Goal: Transaction & Acquisition: Purchase product/service

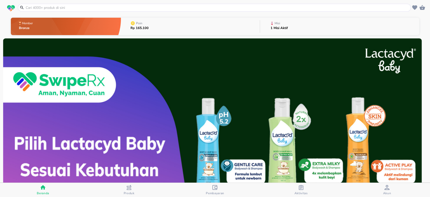
click at [102, 8] on input "text" at bounding box center [217, 7] width 385 height 5
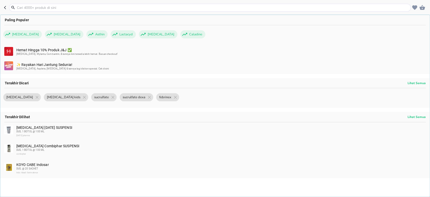
type input "e"
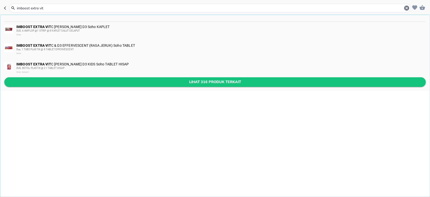
type input "imboost extra vit"
click at [86, 81] on span "Lihat 316 produk terkait" at bounding box center [214, 82] width 413 height 6
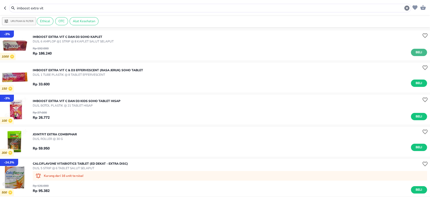
click at [418, 54] on button "Beli" at bounding box center [419, 52] width 16 height 7
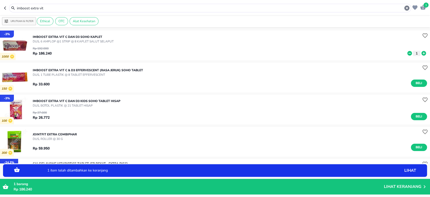
click at [422, 51] on icon at bounding box center [424, 53] width 5 height 5
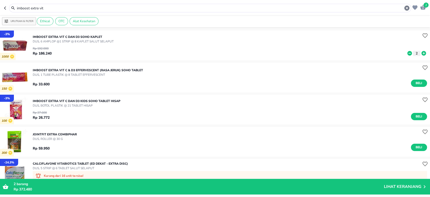
click at [81, 6] on input "imboost extra vit" at bounding box center [210, 8] width 388 height 5
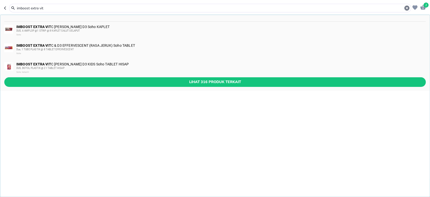
click at [81, 7] on input "imboost extra vit" at bounding box center [210, 8] width 388 height 5
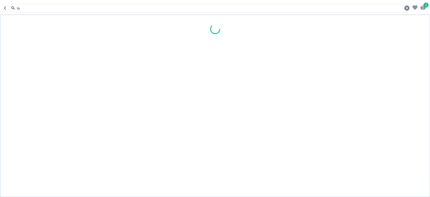
type input "l"
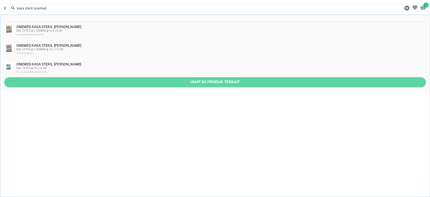
click at [110, 82] on span "Lihat 83 produk terkait" at bounding box center [214, 82] width 413 height 6
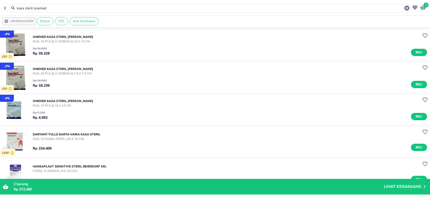
click at [6, 10] on button "button" at bounding box center [6, 8] width 5 height 9
type input "imboost extra vit"
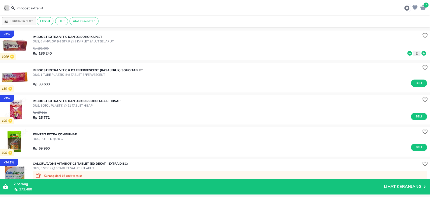
click at [6, 9] on icon "button" at bounding box center [6, 8] width 4 height 4
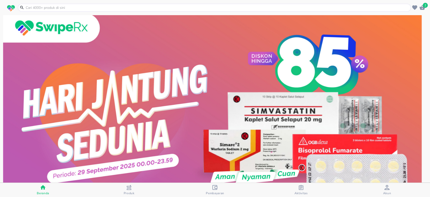
scroll to position [34, 0]
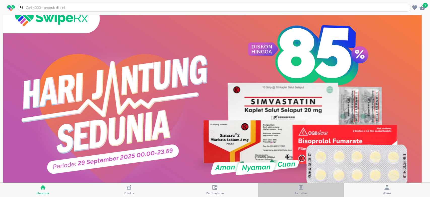
click at [308, 186] on span "Aktivitas" at bounding box center [301, 189] width 83 height 10
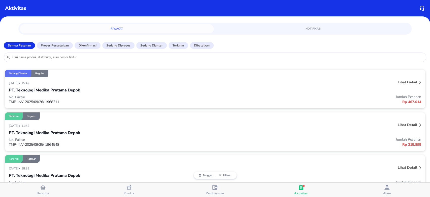
click at [409, 81] on p "Lihat detail" at bounding box center [407, 82] width 19 height 5
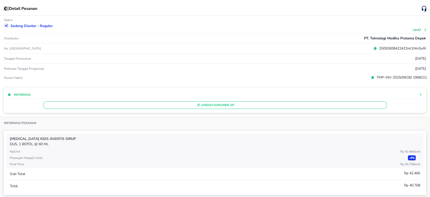
click at [5, 10] on icon "button" at bounding box center [5, 9] width 3 height 4
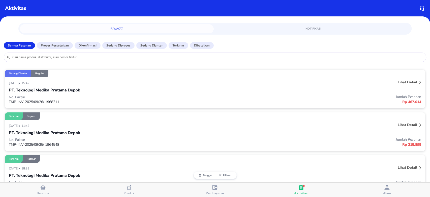
click at [120, 131] on div "PT. Teknologi Medika Pratama Depok" at bounding box center [215, 132] width 412 height 9
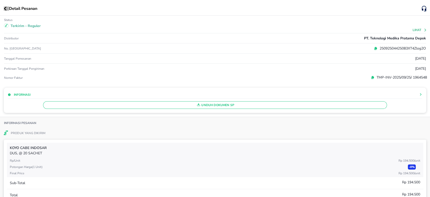
click at [4, 10] on icon "button" at bounding box center [5, 9] width 3 height 4
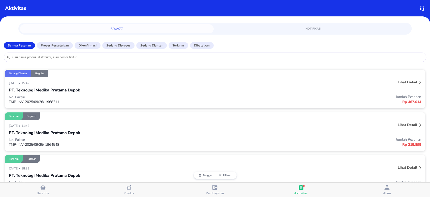
click at [61, 168] on div "[DATE] • 18:39" at bounding box center [129, 168] width 241 height 6
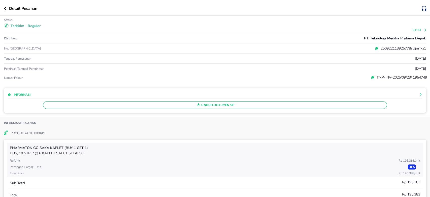
click at [5, 9] on icon "button" at bounding box center [5, 9] width 3 height 4
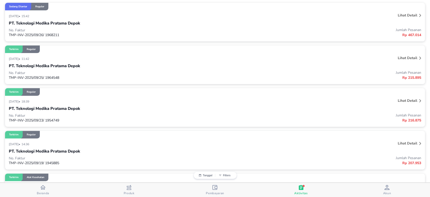
scroll to position [67, 0]
click at [81, 148] on div "PT. Teknologi Medika Pratama Depok" at bounding box center [215, 150] width 412 height 9
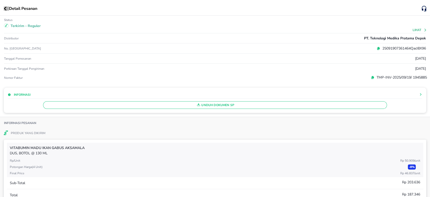
click at [7, 9] on button "button" at bounding box center [6, 9] width 5 height 4
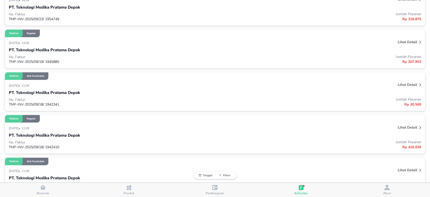
click at [86, 128] on div "[DATE] • 11:09" at bounding box center [129, 128] width 241 height 6
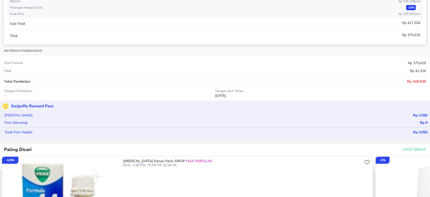
scroll to position [0, 0]
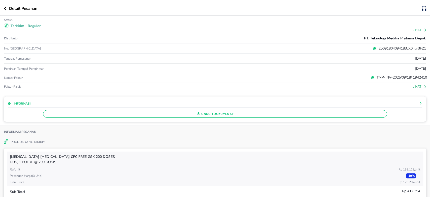
click at [8, 6] on div "Detail Pesanan" at bounding box center [213, 9] width 418 height 6
click at [6, 11] on div "Detail Pesanan" at bounding box center [213, 9] width 418 height 6
click at [5, 11] on div "Detail Pesanan" at bounding box center [213, 9] width 418 height 6
click at [5, 9] on icon "button" at bounding box center [5, 9] width 3 height 4
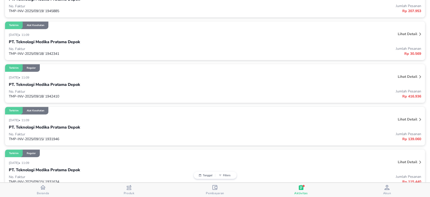
scroll to position [302, 0]
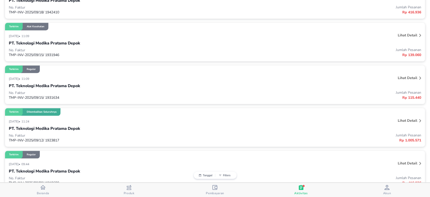
click at [373, 83] on div "PT. Teknologi Medika Pratama Depok" at bounding box center [215, 85] width 412 height 9
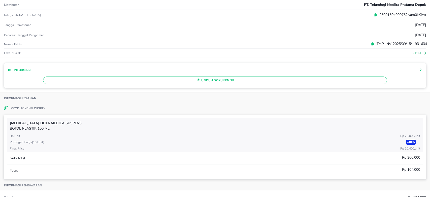
scroll to position [0, 0]
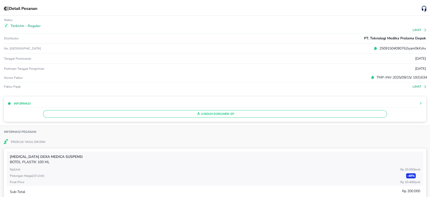
click at [5, 9] on icon "button" at bounding box center [5, 9] width 3 height 4
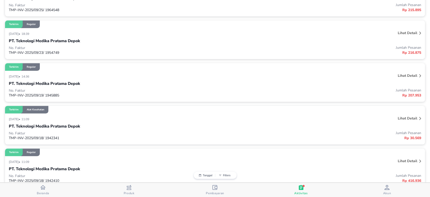
click at [283, 85] on div "PT. Teknologi Medika Pratama Depok" at bounding box center [215, 83] width 412 height 9
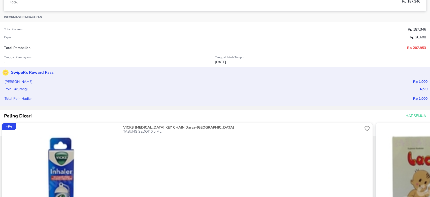
scroll to position [202, 0]
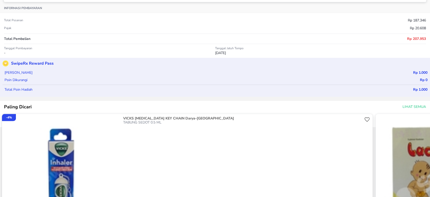
click at [408, 107] on span "Lihat Semua" at bounding box center [414, 107] width 23 height 6
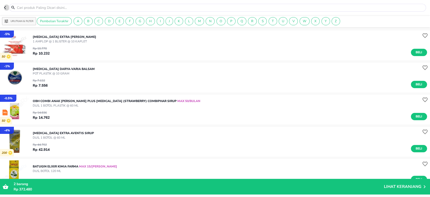
click at [4, 7] on icon "button" at bounding box center [6, 8] width 4 height 4
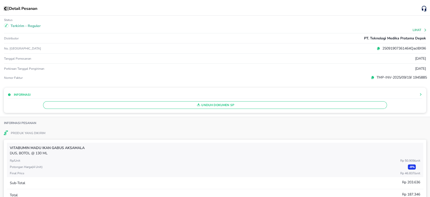
click at [8, 10] on button "button" at bounding box center [6, 9] width 5 height 4
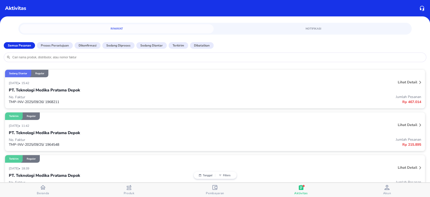
click at [52, 190] on span "Beranda" at bounding box center [43, 189] width 83 height 11
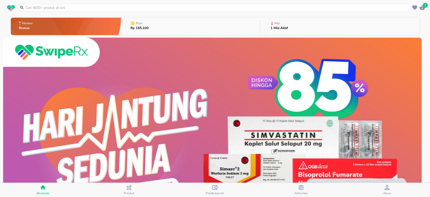
click at [120, 7] on input "text" at bounding box center [217, 7] width 385 height 5
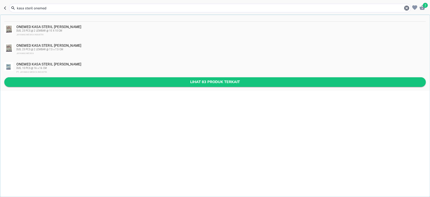
type input "kasa steril onemed"
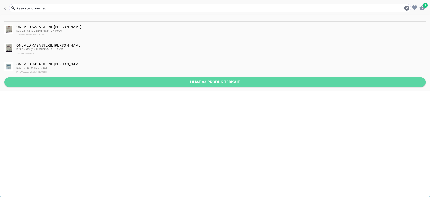
click at [77, 80] on span "Lihat 83 produk terkait" at bounding box center [214, 82] width 413 height 6
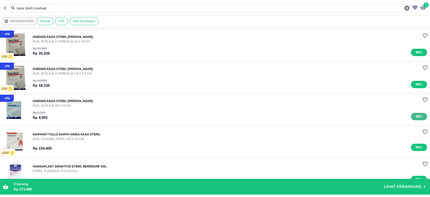
click at [415, 115] on span "Beli" at bounding box center [419, 116] width 9 height 5
click at [422, 116] on icon at bounding box center [424, 117] width 5 height 5
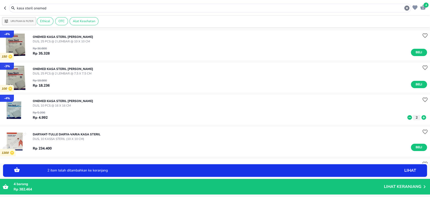
click at [422, 116] on icon at bounding box center [424, 117] width 5 height 5
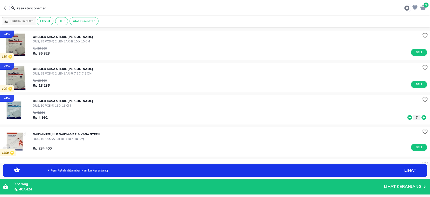
click at [422, 116] on icon at bounding box center [424, 117] width 5 height 5
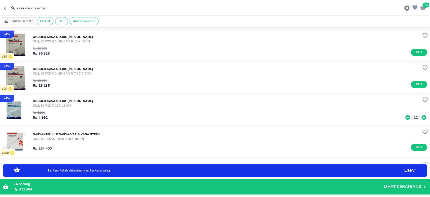
click at [422, 116] on icon at bounding box center [424, 117] width 5 height 5
click at [421, 116] on icon at bounding box center [424, 117] width 7 height 6
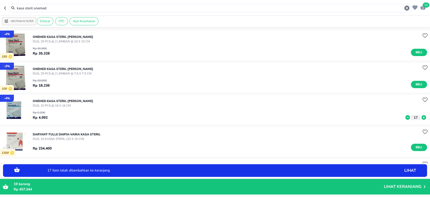
click at [421, 116] on icon at bounding box center [424, 117] width 7 height 6
click at [422, 116] on icon at bounding box center [424, 117] width 5 height 5
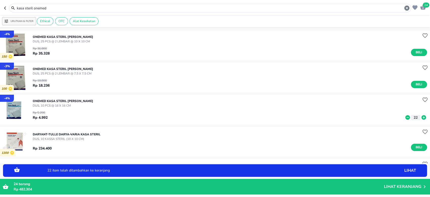
click at [422, 116] on icon at bounding box center [424, 117] width 5 height 5
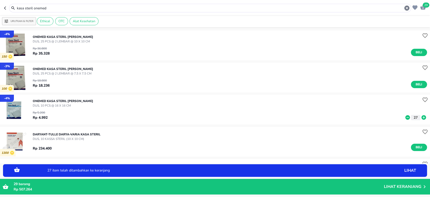
click at [422, 116] on icon at bounding box center [424, 117] width 5 height 5
click at [214, 181] on p "32 barang" at bounding box center [199, 183] width 370 height 5
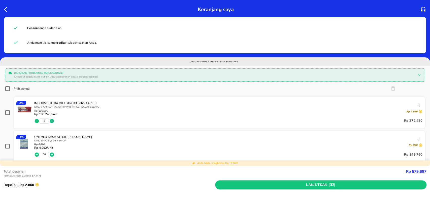
click at [333, 156] on div "30 Rp 149.760" at bounding box center [228, 154] width 388 height 10
